Goal: Transaction & Acquisition: Purchase product/service

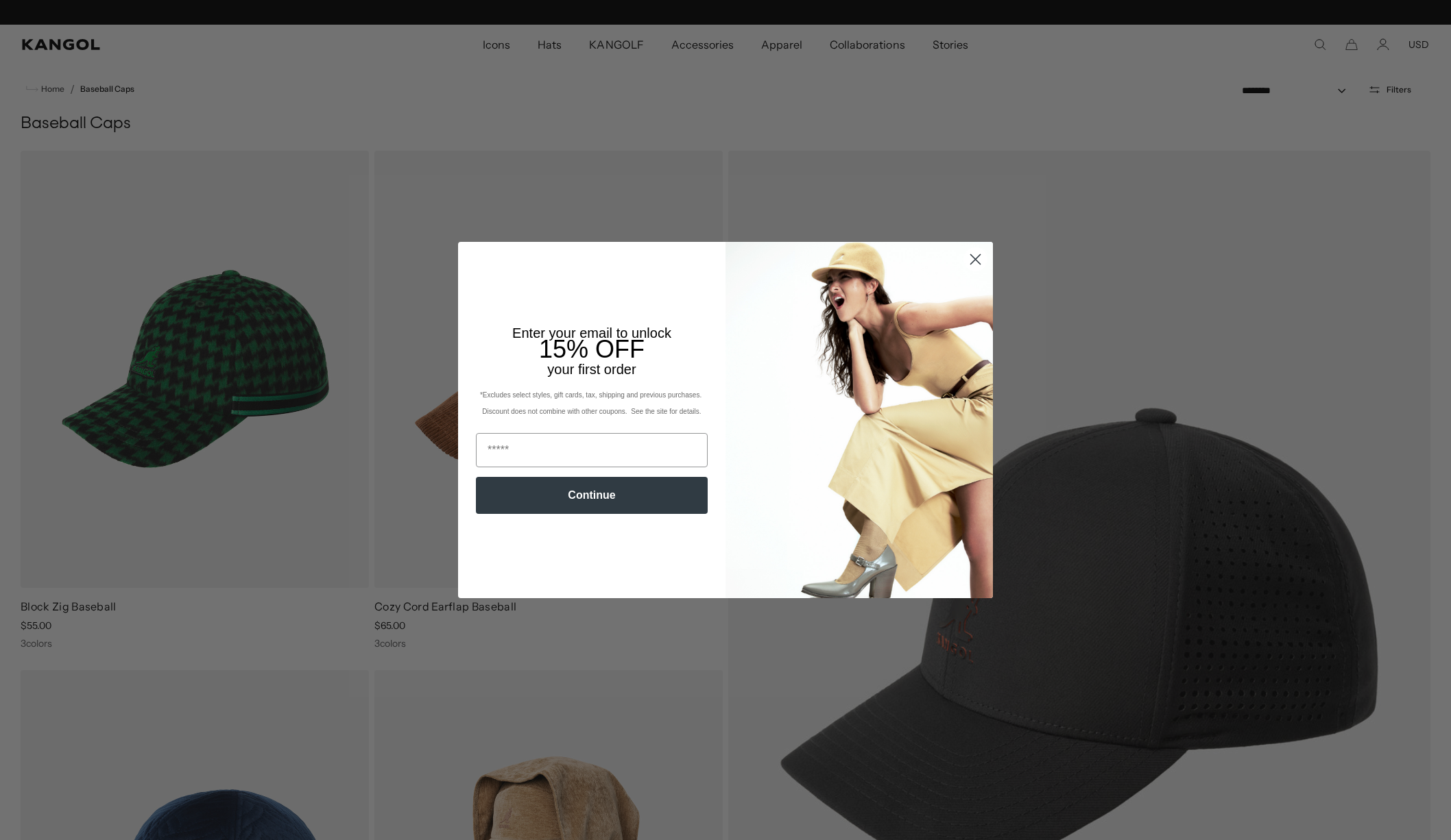
scroll to position [0, 282]
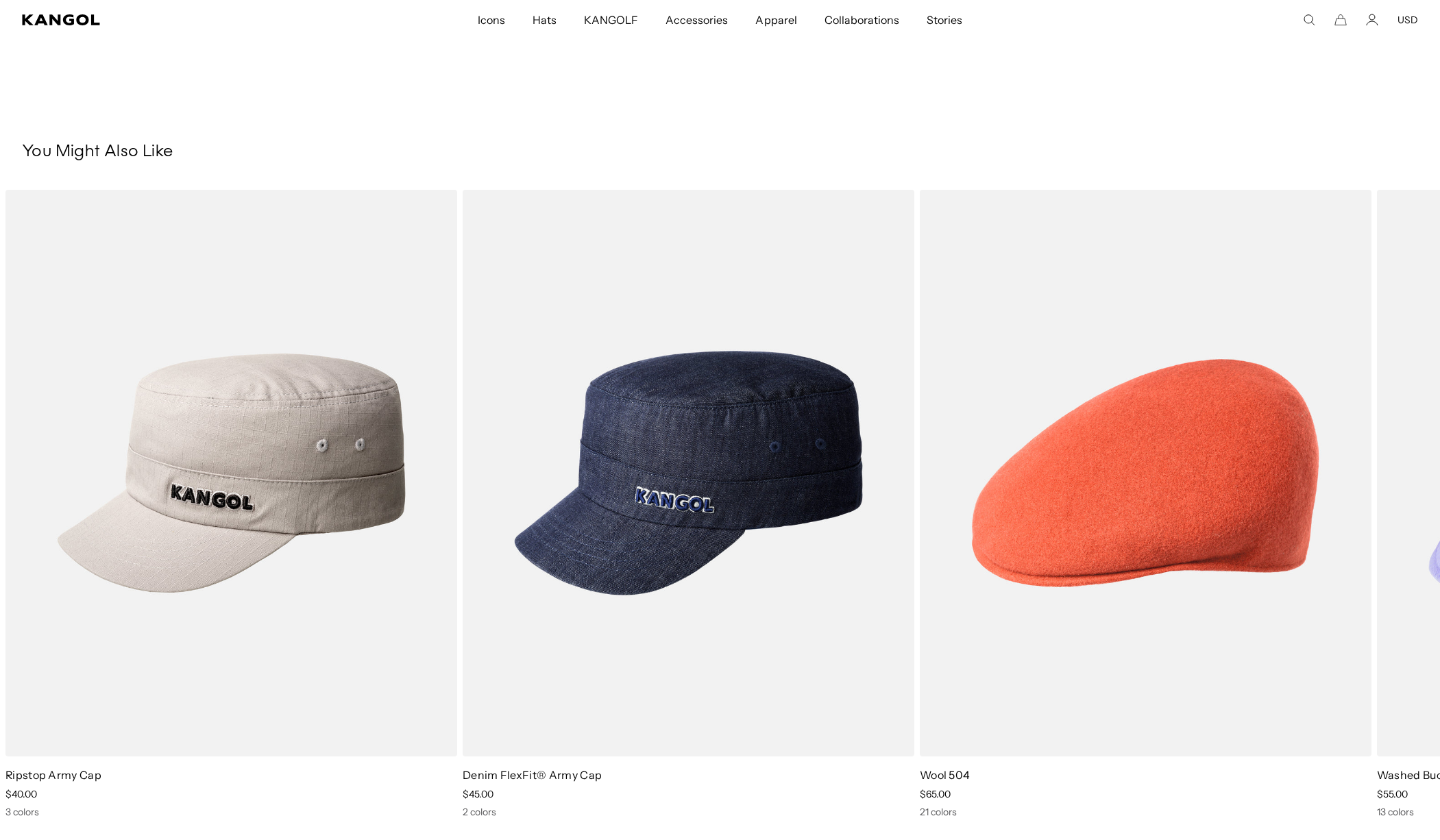
scroll to position [0, 282]
